Goal: Check status: Check status

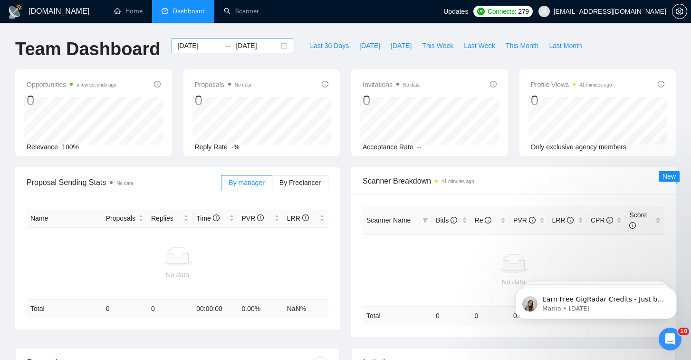
click at [279, 44] on div "[DATE] [DATE]" at bounding box center [233, 45] width 122 height 15
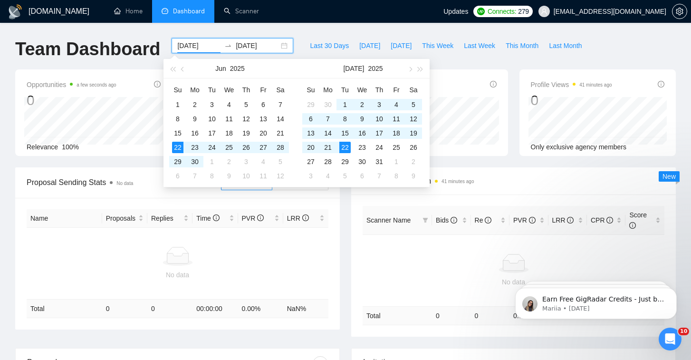
click at [277, 43] on div "[DATE] [DATE]" at bounding box center [233, 45] width 122 height 15
click at [277, 32] on div "[DOMAIN_NAME] Home Dashboard Scanner Updates Connects: 279 [EMAIL_ADDRESS][DOMA…" at bounding box center [345, 292] width 691 height 585
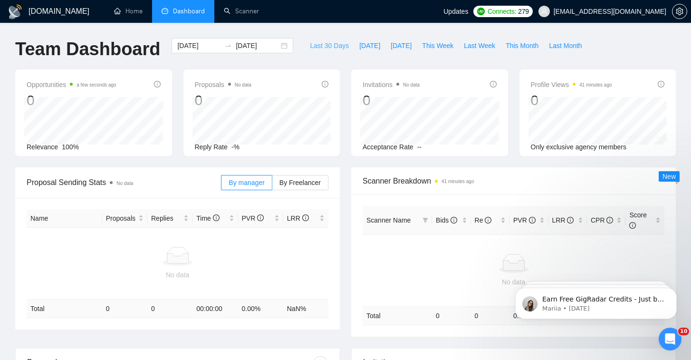
click at [324, 43] on span "Last 30 Days" at bounding box center [329, 45] width 39 height 10
type input "[DATE]"
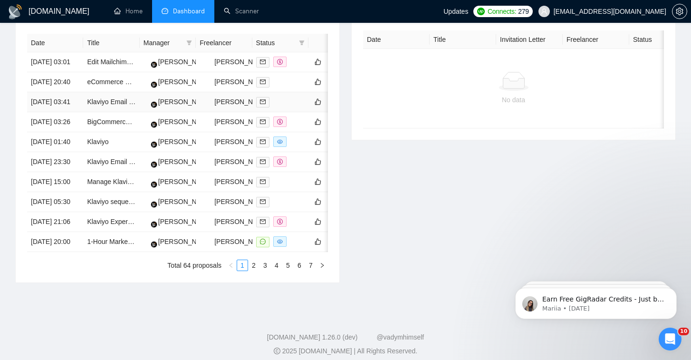
scroll to position [402, 0]
